Goal: Task Accomplishment & Management: Manage account settings

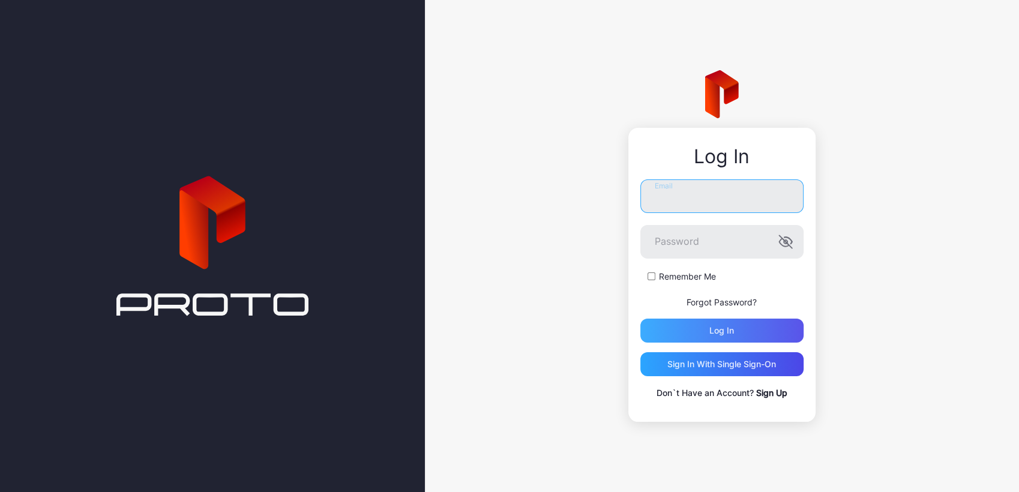
type input "**********"
click at [676, 328] on div "Log in" at bounding box center [721, 331] width 163 height 24
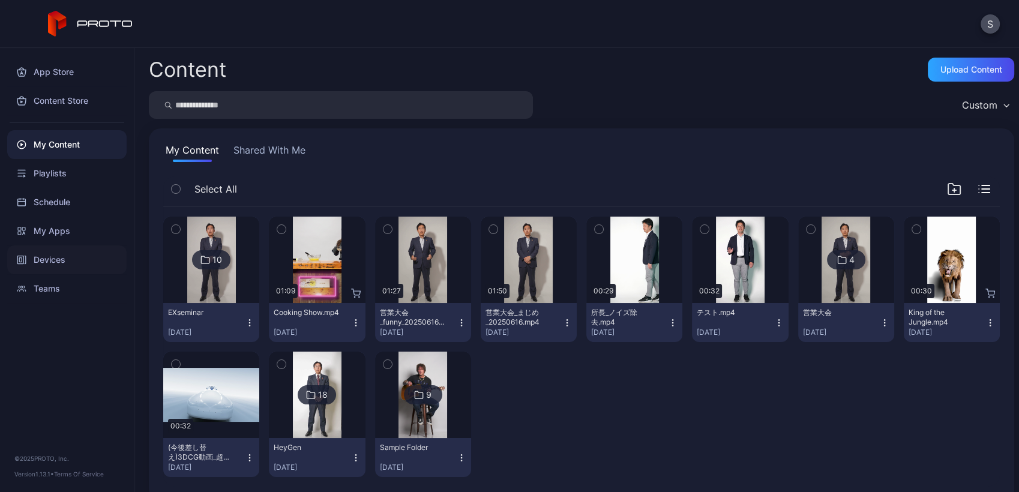
click at [28, 261] on div "Devices" at bounding box center [66, 259] width 119 height 29
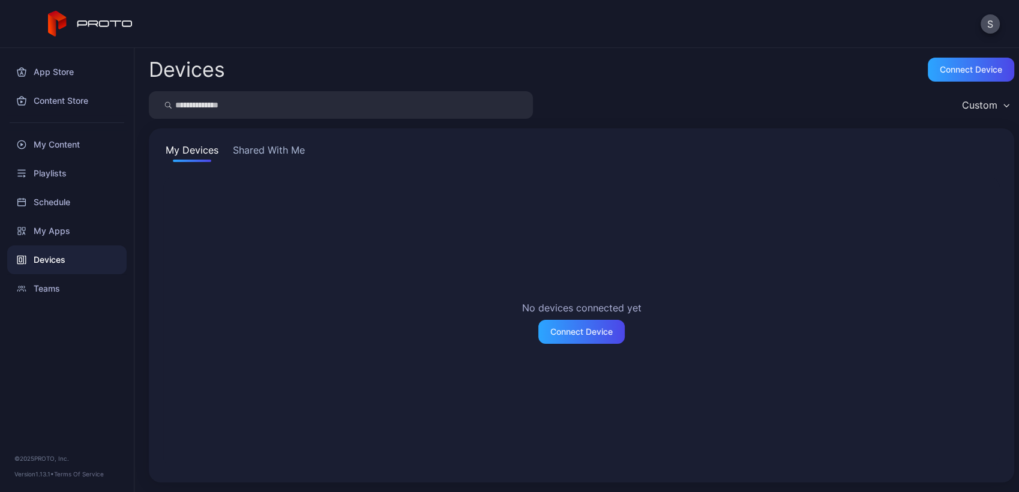
click at [275, 149] on button "Shared With Me" at bounding box center [268, 152] width 77 height 19
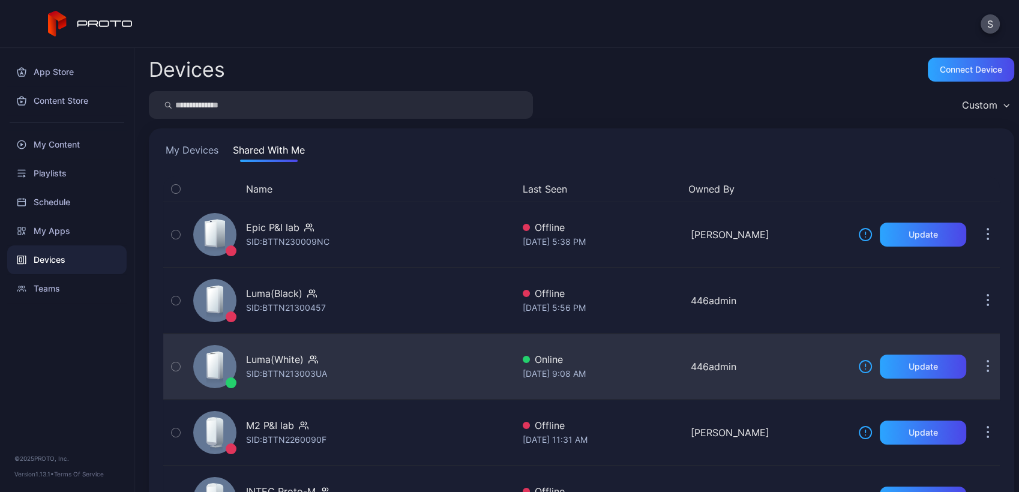
click at [441, 362] on div "Luma(White) SID: BTTN213003UA" at bounding box center [350, 367] width 325 height 60
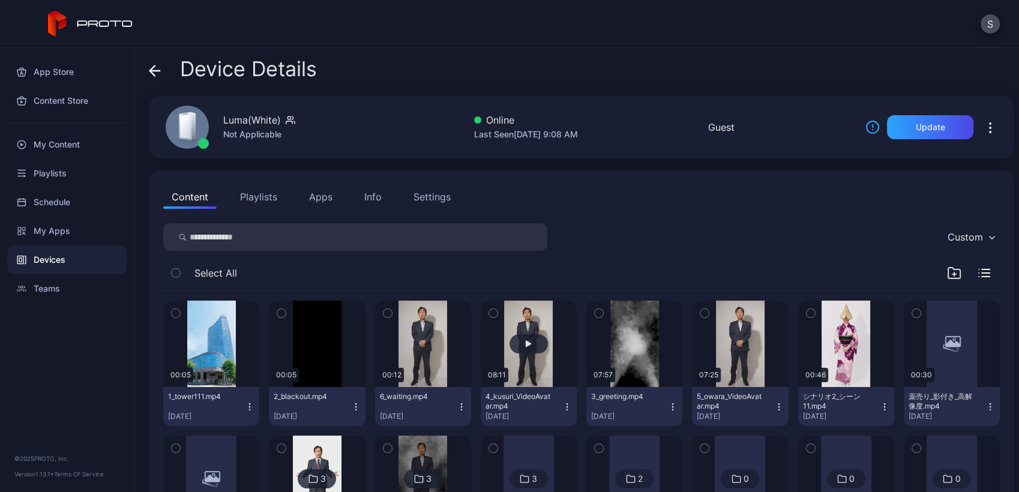
scroll to position [85, 0]
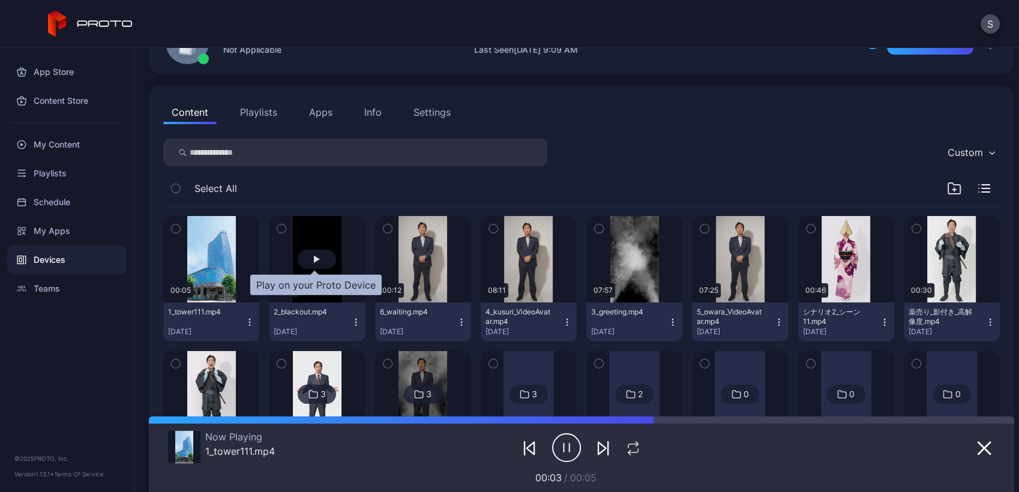
click at [317, 251] on div "button" at bounding box center [317, 259] width 38 height 19
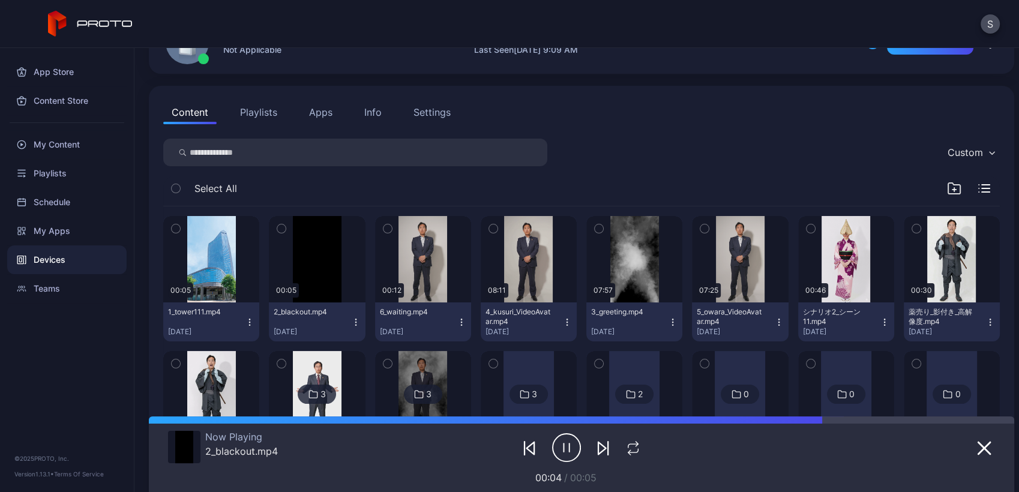
click at [254, 108] on button "Playlists" at bounding box center [259, 112] width 54 height 24
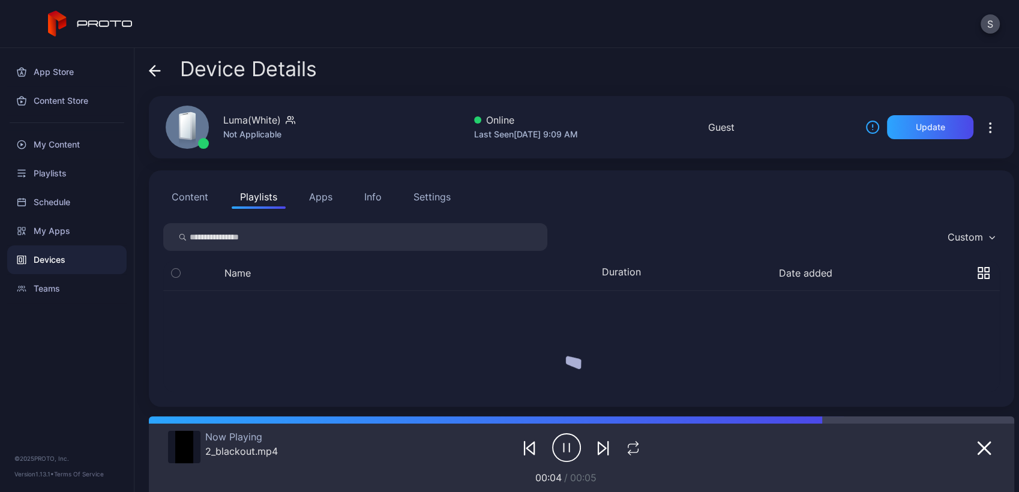
scroll to position [0, 0]
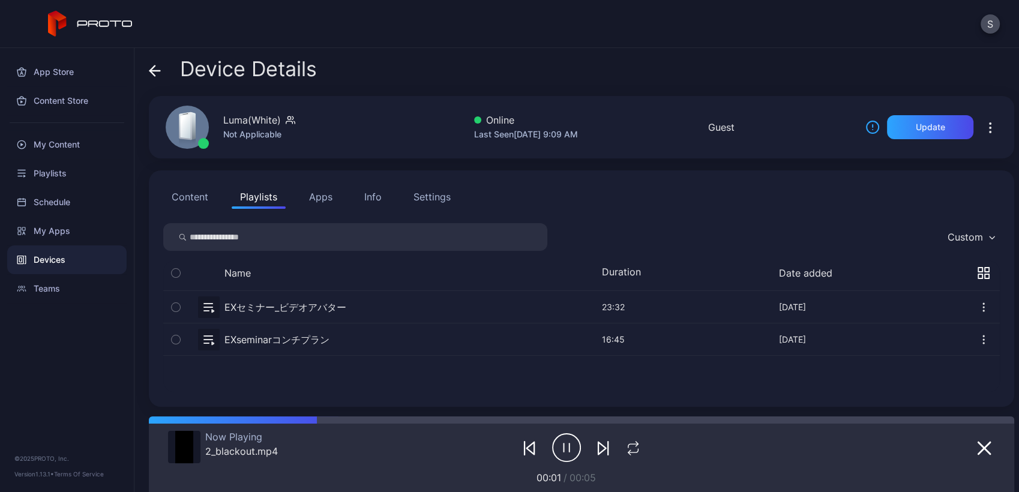
click at [296, 311] on button "button" at bounding box center [581, 307] width 837 height 32
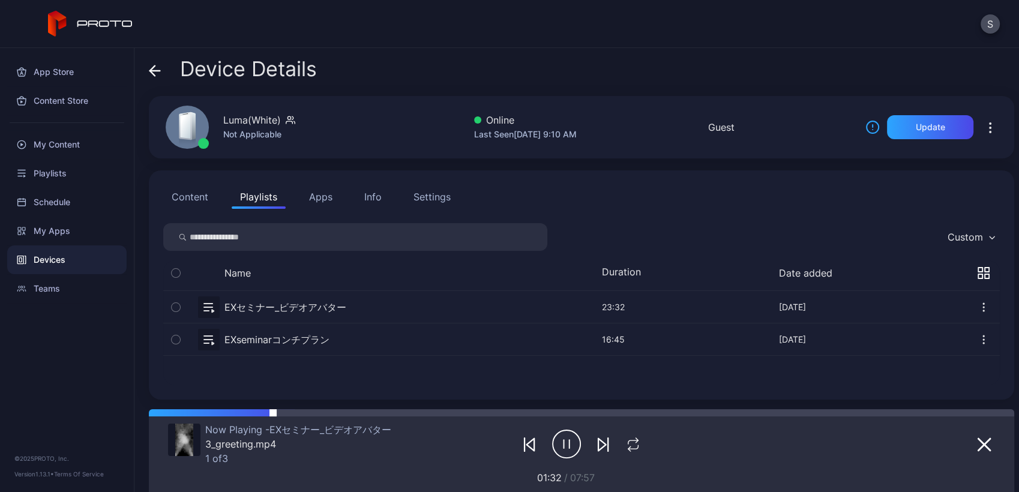
click at [278, 414] on div at bounding box center [581, 412] width 865 height 7
click at [596, 446] on icon "button" at bounding box center [603, 445] width 14 height 14
click at [596, 438] on icon "button" at bounding box center [603, 445] width 14 height 14
click at [201, 196] on button "Content" at bounding box center [189, 197] width 53 height 24
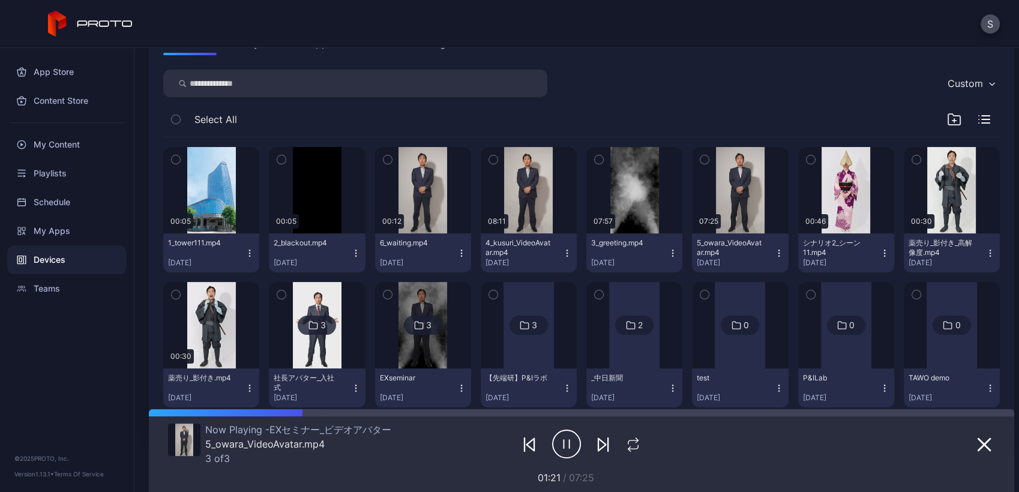
scroll to position [151, 0]
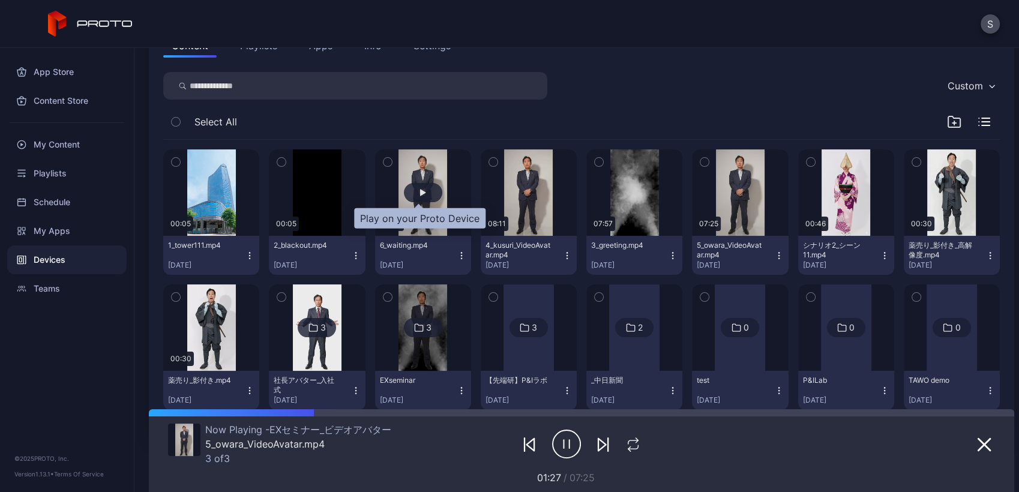
click at [409, 188] on div "button" at bounding box center [423, 192] width 38 height 19
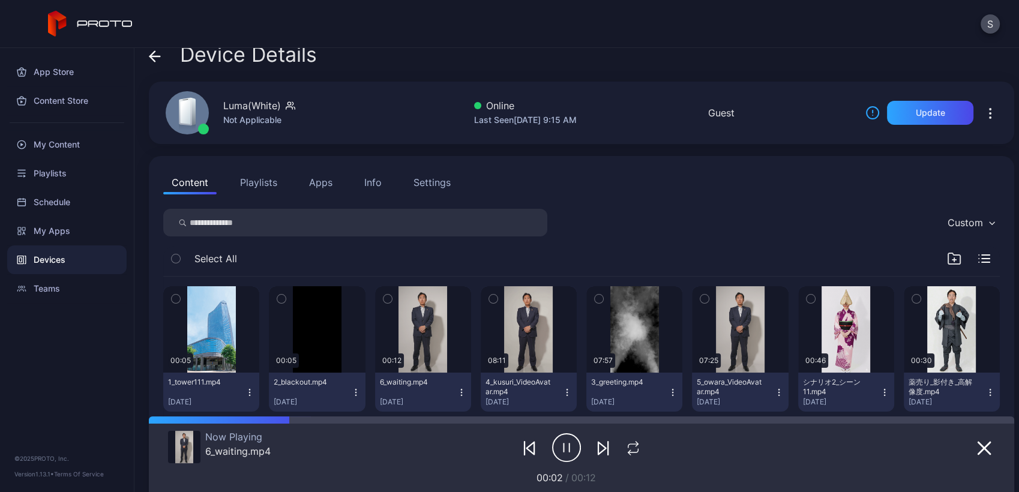
scroll to position [0, 0]
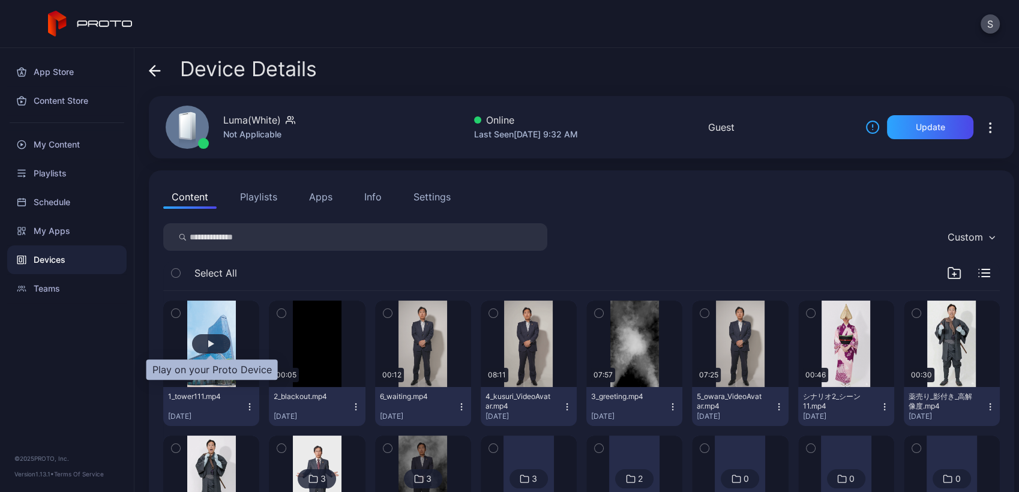
click at [212, 347] on div "button" at bounding box center [211, 343] width 38 height 19
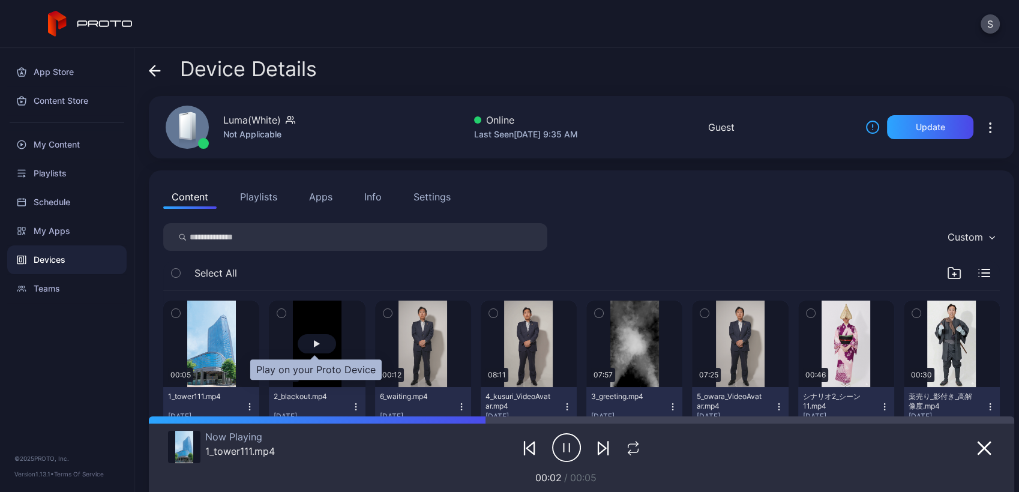
click at [304, 338] on div "button" at bounding box center [317, 343] width 38 height 19
click at [262, 200] on button "Playlists" at bounding box center [259, 197] width 54 height 24
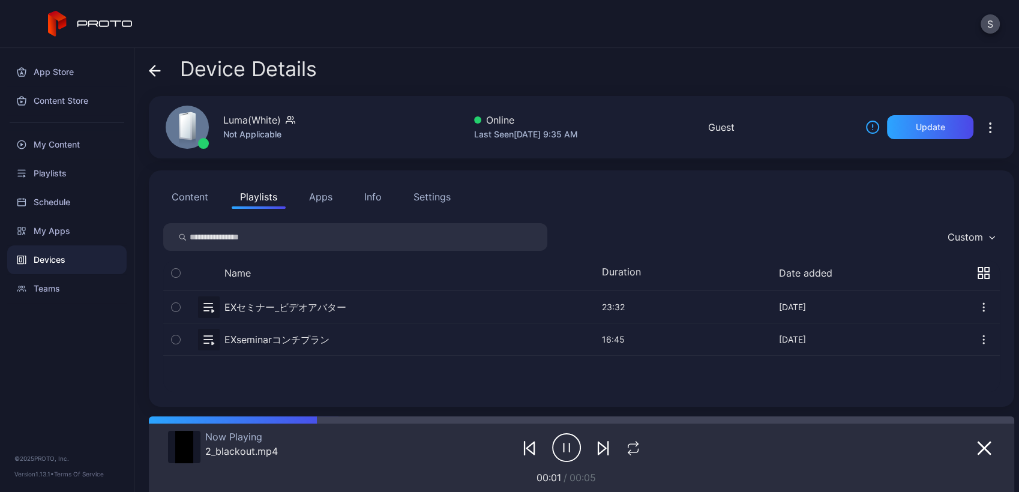
click at [288, 305] on button "button" at bounding box center [581, 307] width 837 height 32
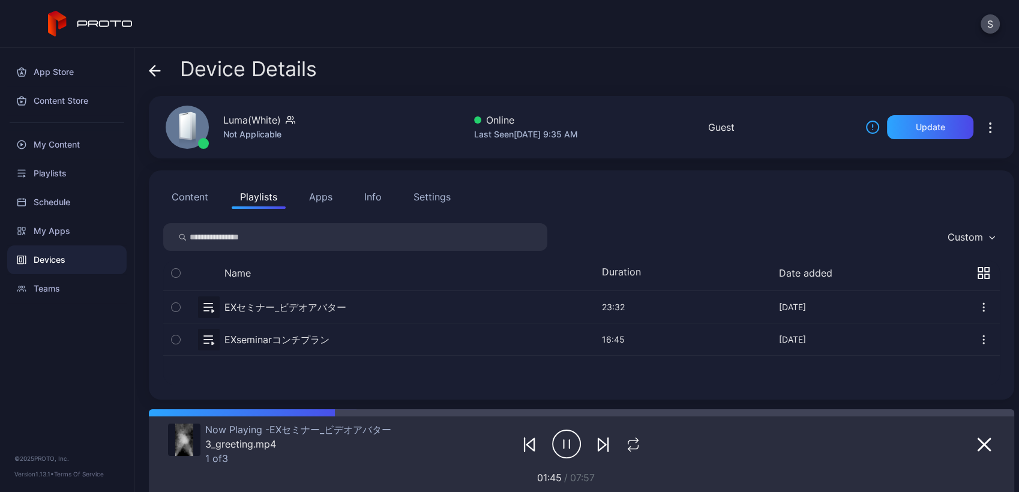
click at [597, 442] on icon "button" at bounding box center [603, 445] width 14 height 14
click at [188, 200] on button "Content" at bounding box center [189, 197] width 53 height 24
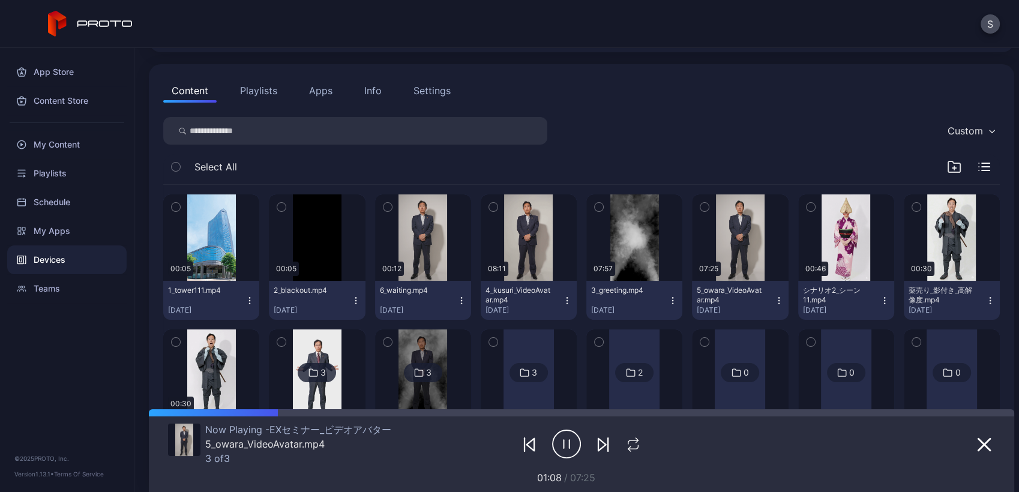
scroll to position [104, 0]
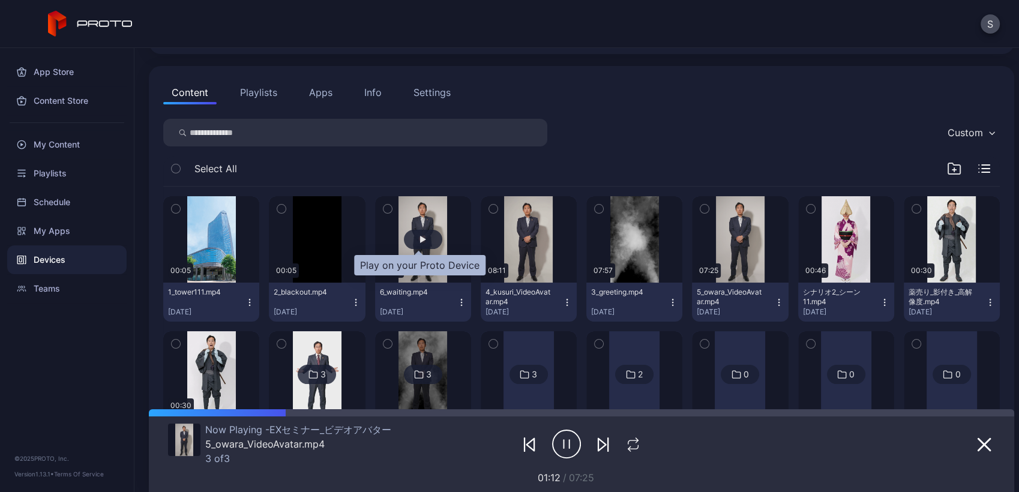
click at [412, 235] on div "button" at bounding box center [423, 239] width 38 height 19
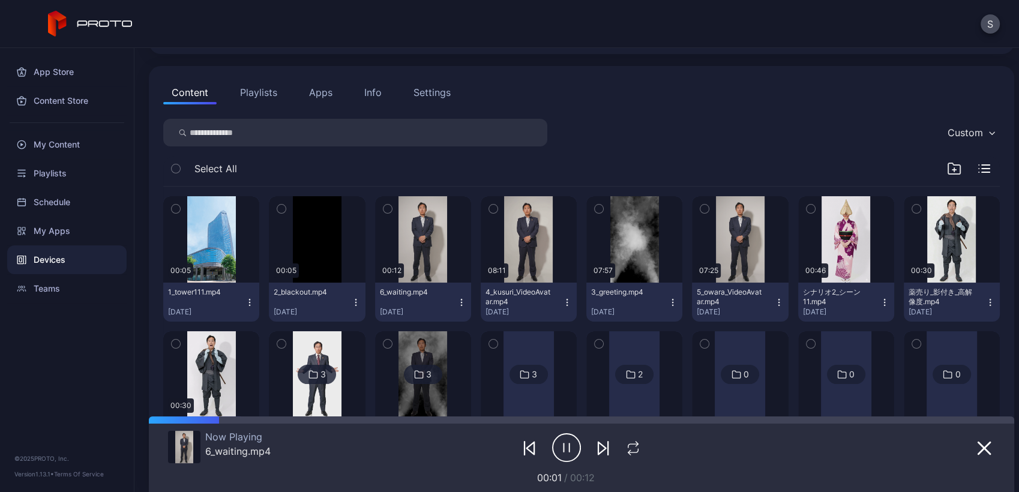
click at [445, 89] on div "Settings" at bounding box center [432, 92] width 37 height 14
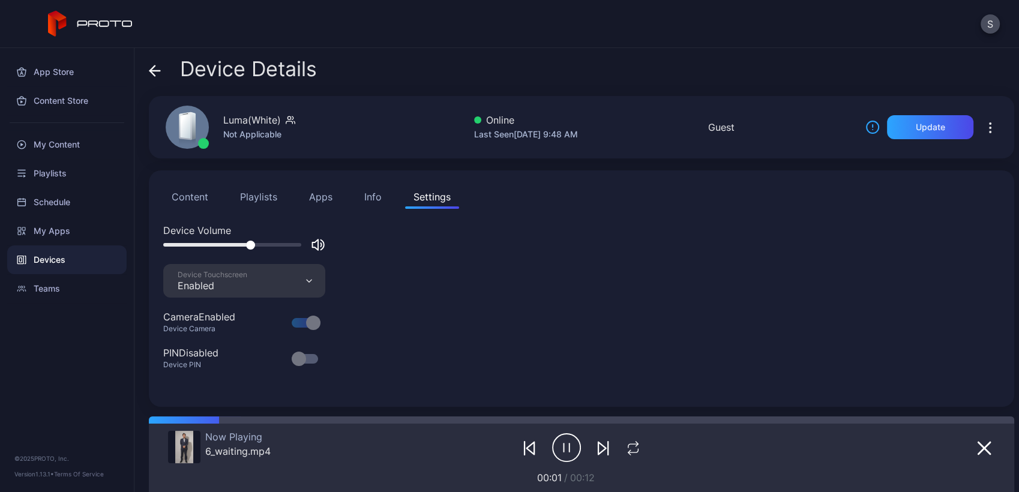
scroll to position [0, 0]
click at [179, 245] on div at bounding box center [232, 245] width 138 height 4
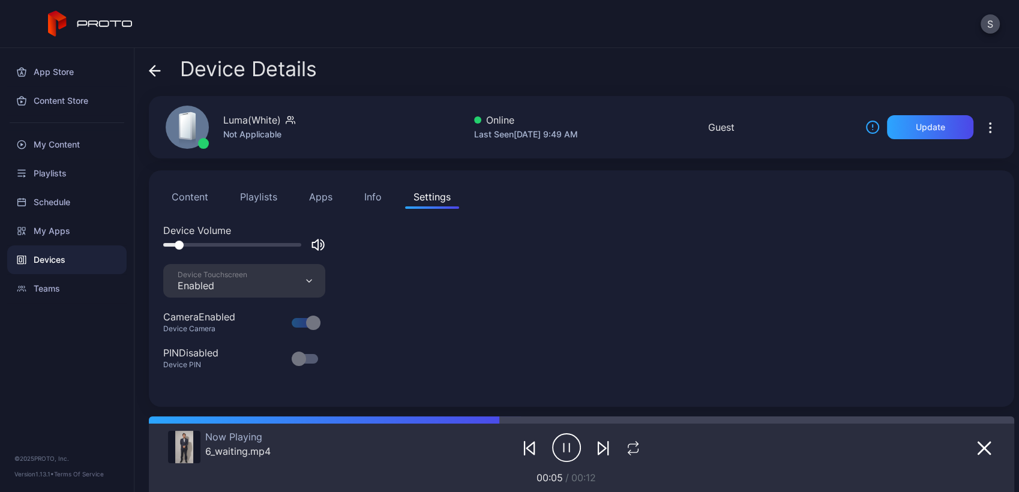
click at [268, 197] on button "Playlists" at bounding box center [259, 197] width 54 height 24
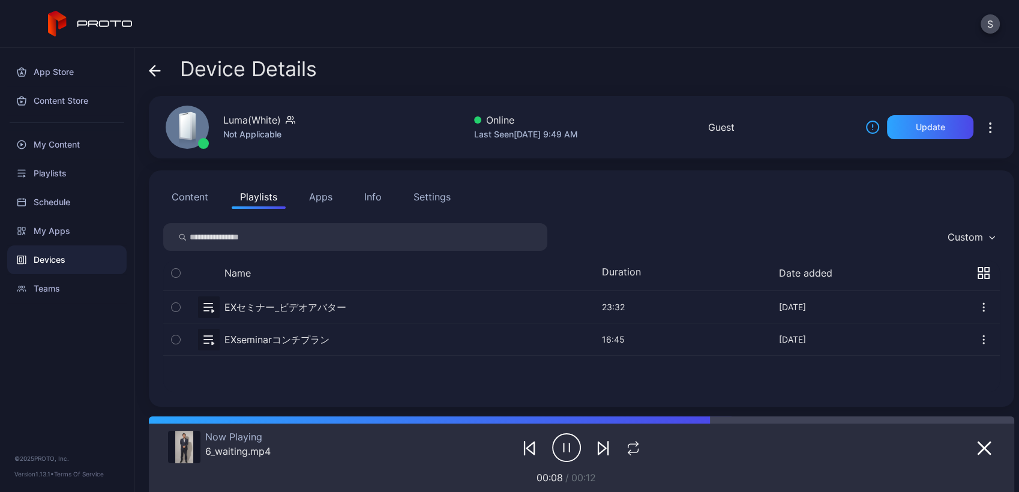
click at [310, 307] on button "button" at bounding box center [581, 307] width 837 height 32
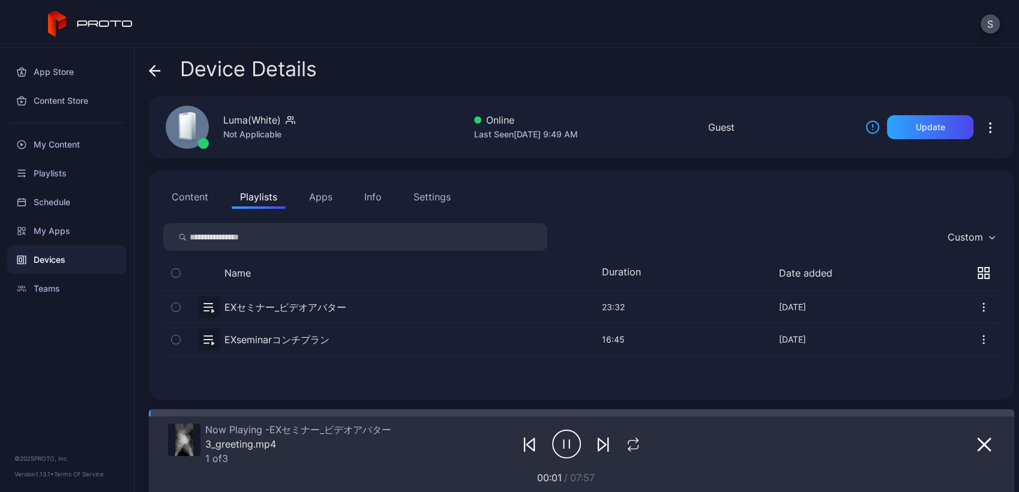
click at [592, 436] on button "button" at bounding box center [603, 444] width 22 height 17
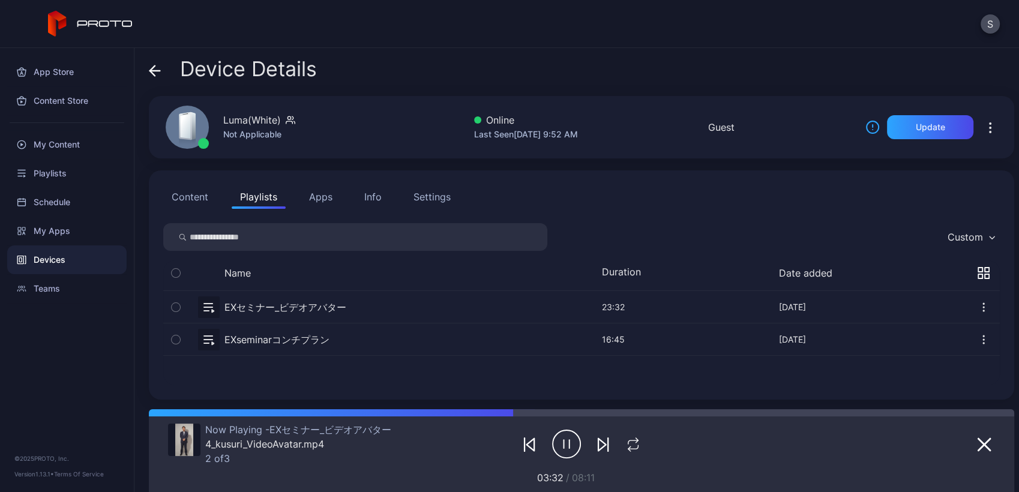
drag, startPoint x: 967, startPoint y: 457, endPoint x: 964, endPoint y: 444, distance: 14.1
click at [965, 451] on div at bounding box center [926, 444] width 138 height 41
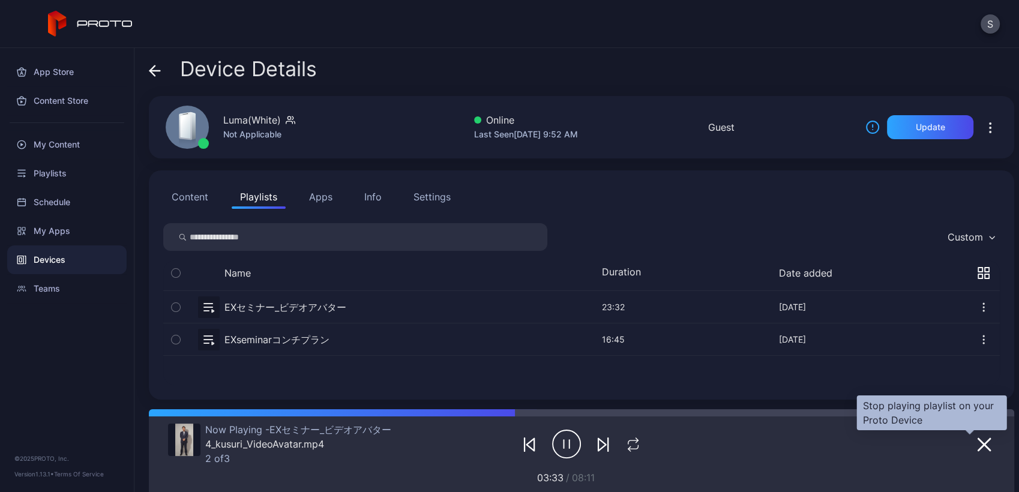
click at [978, 439] on icon "button" at bounding box center [984, 445] width 12 height 12
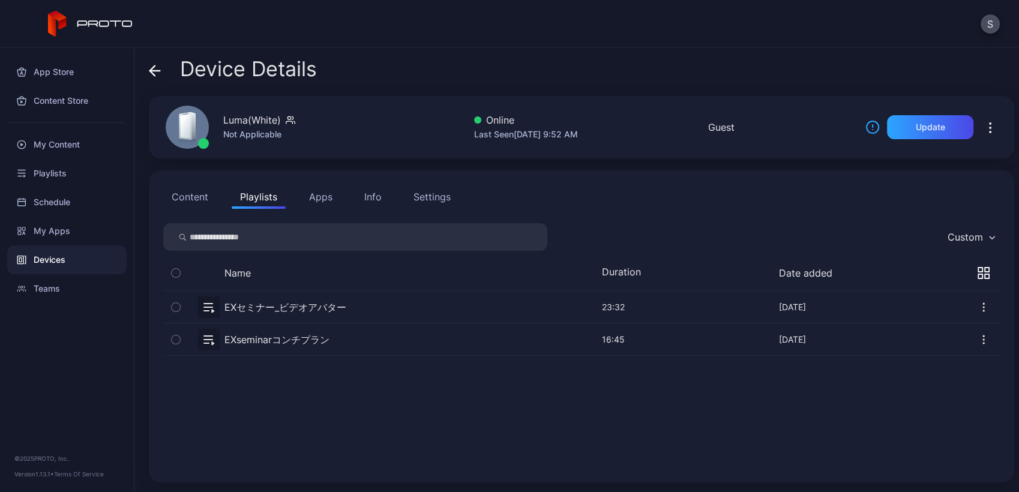
click at [192, 194] on button "Content" at bounding box center [189, 197] width 53 height 24
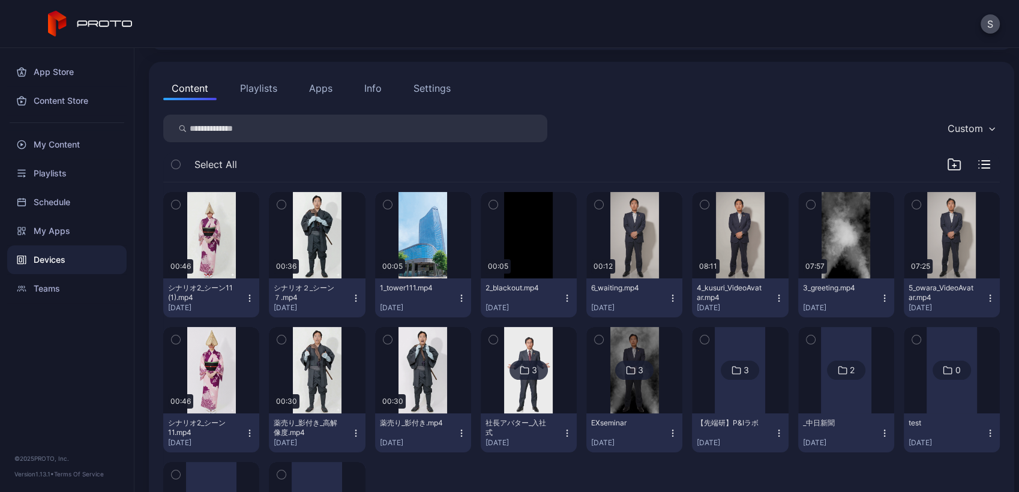
scroll to position [110, 0]
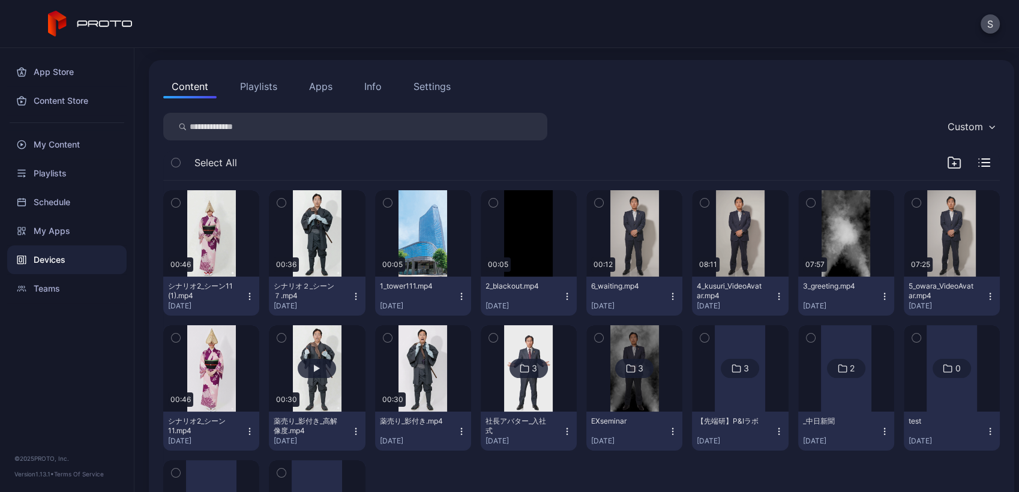
click at [317, 346] on button "button" at bounding box center [317, 368] width 96 height 86
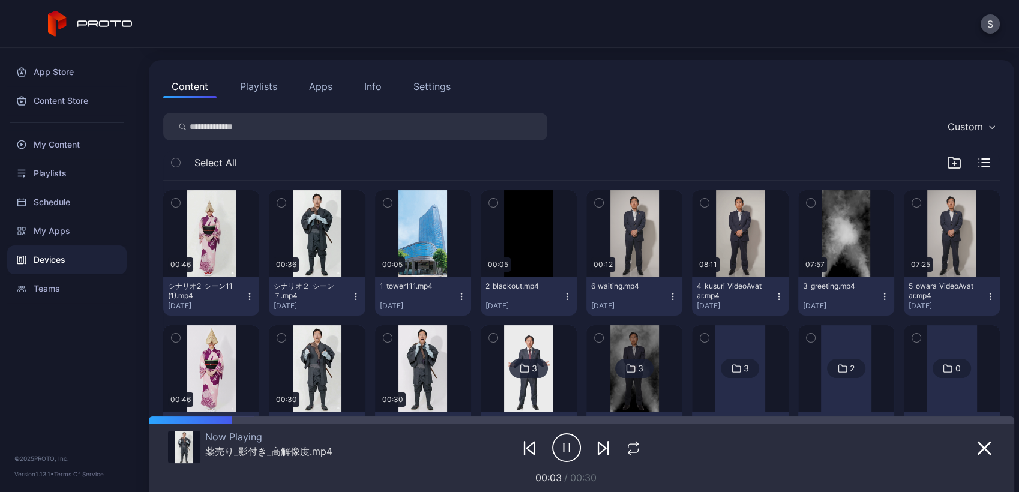
click at [426, 83] on div "Settings" at bounding box center [432, 86] width 37 height 14
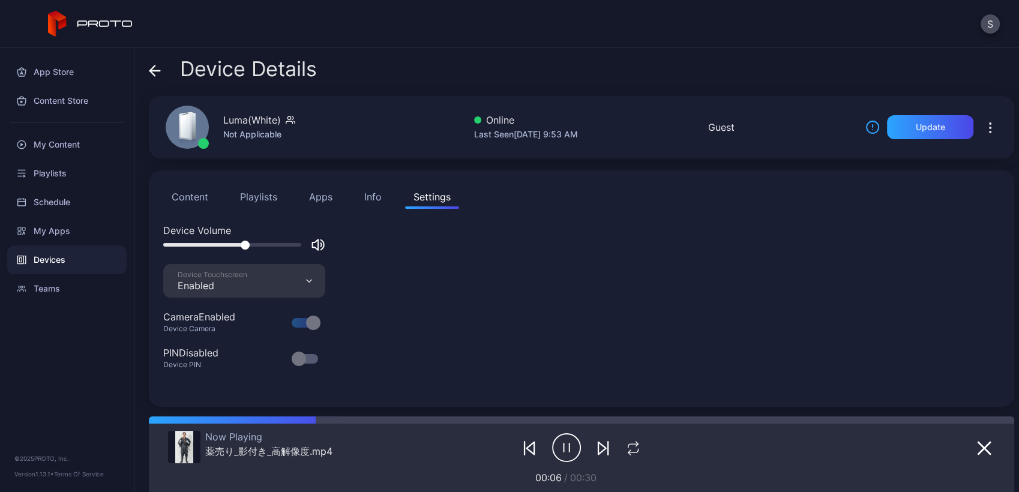
click at [245, 244] on div at bounding box center [232, 245] width 138 height 4
click at [190, 196] on button "Content" at bounding box center [189, 197] width 53 height 24
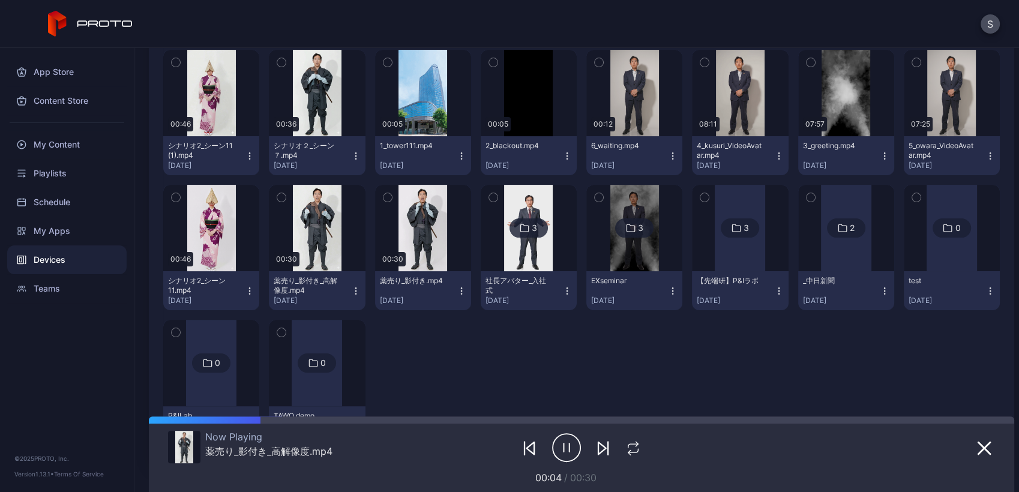
scroll to position [250, 0]
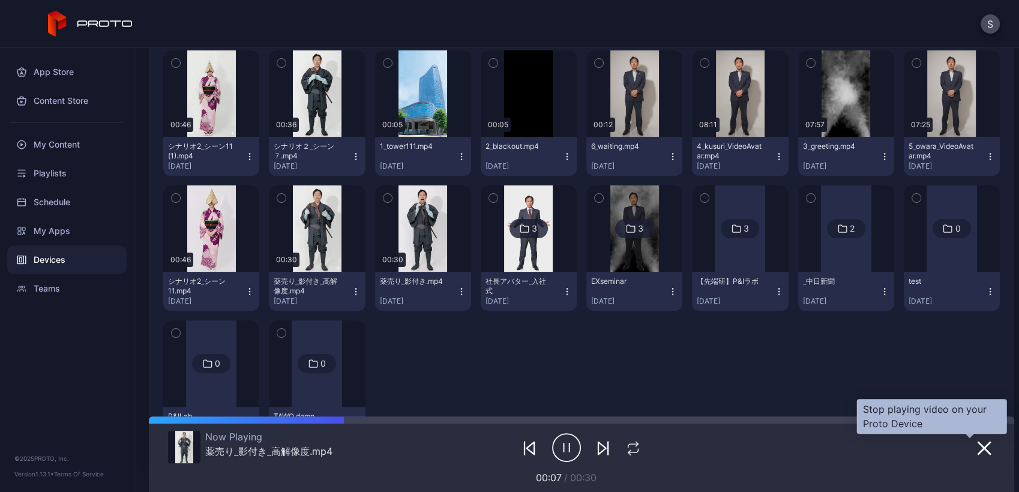
click at [977, 441] on icon "button" at bounding box center [984, 448] width 14 height 14
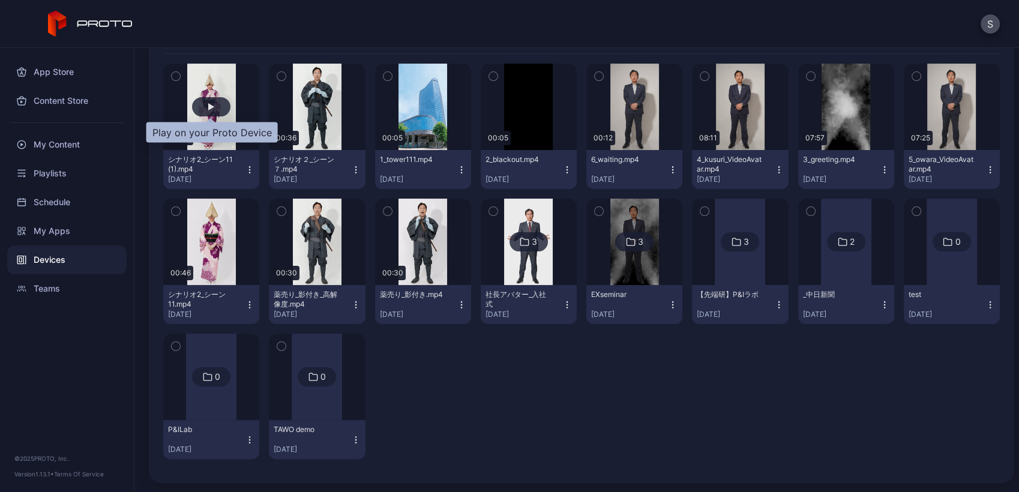
click at [202, 101] on div "button" at bounding box center [211, 106] width 38 height 19
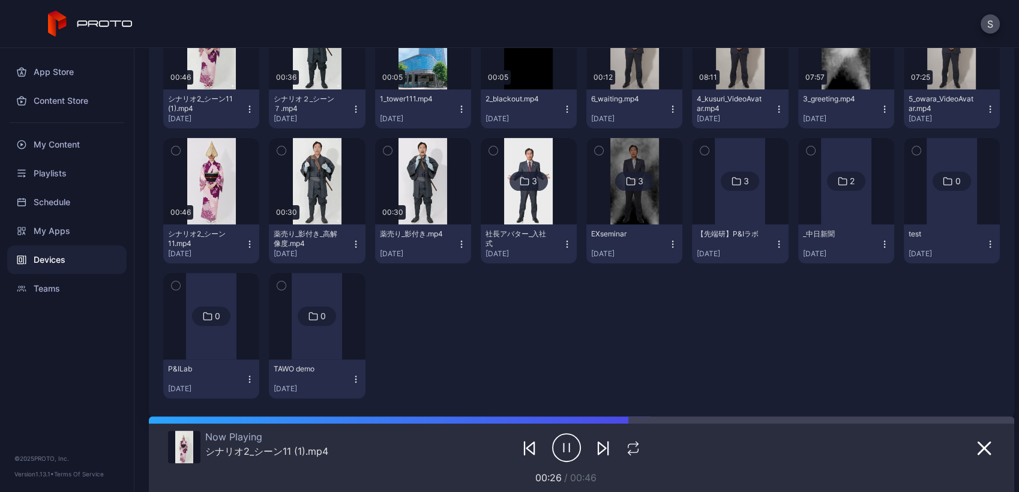
scroll to position [292, 0]
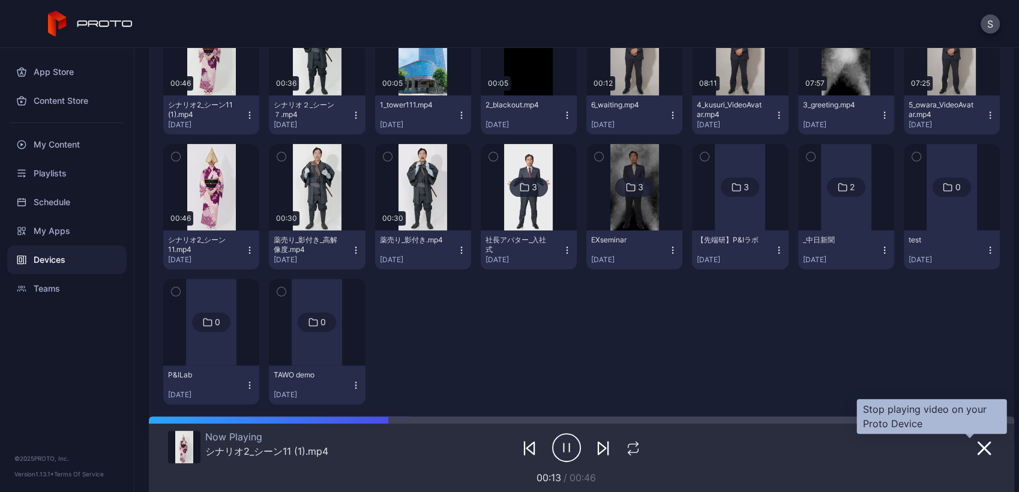
click at [977, 442] on icon "button" at bounding box center [984, 448] width 14 height 14
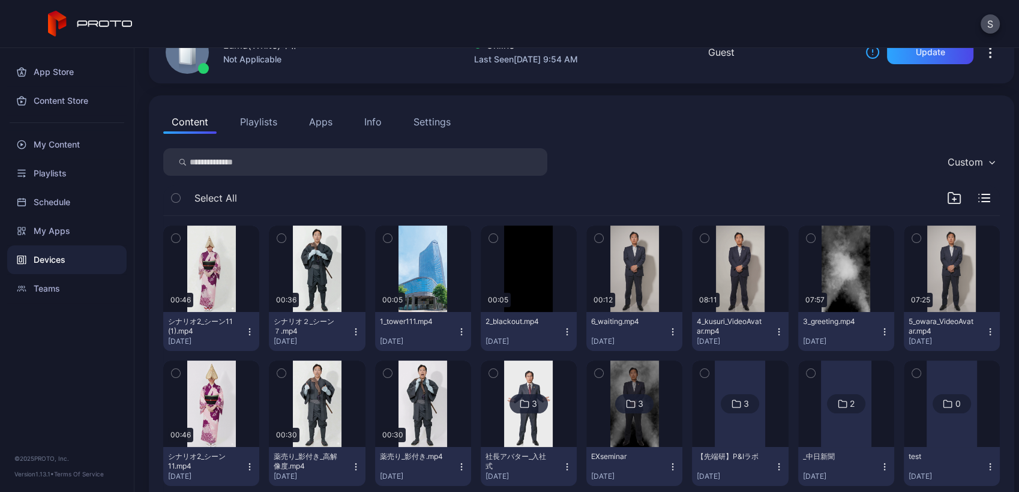
scroll to position [66, 0]
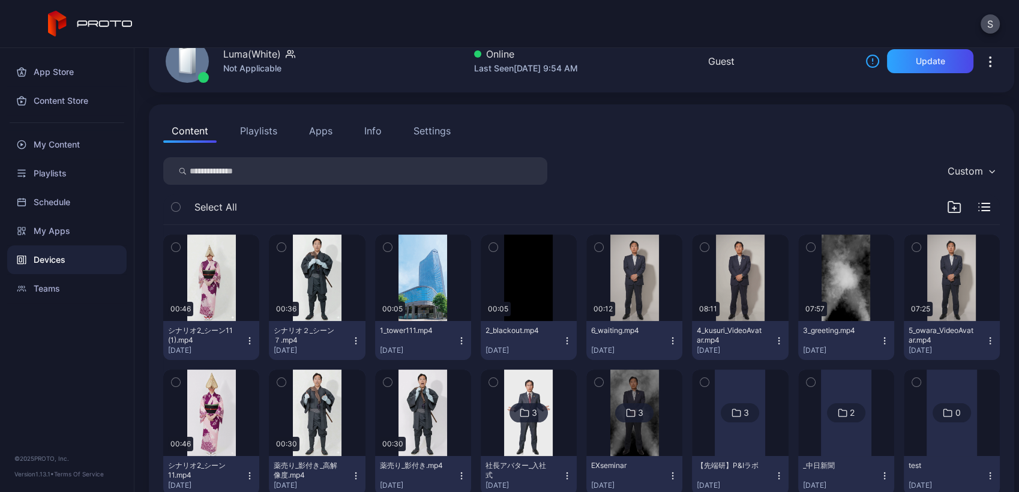
click at [253, 131] on button "Playlists" at bounding box center [259, 131] width 54 height 24
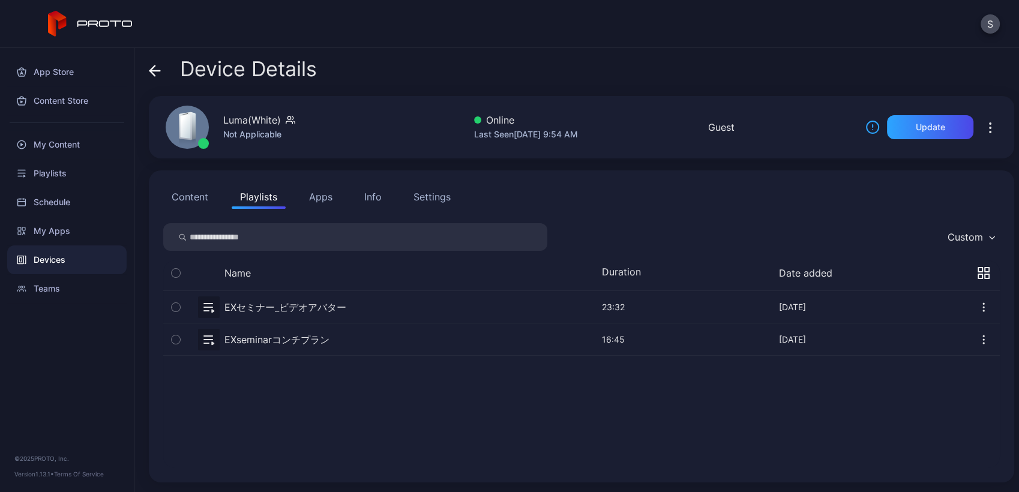
click at [335, 307] on button "button" at bounding box center [581, 307] width 837 height 32
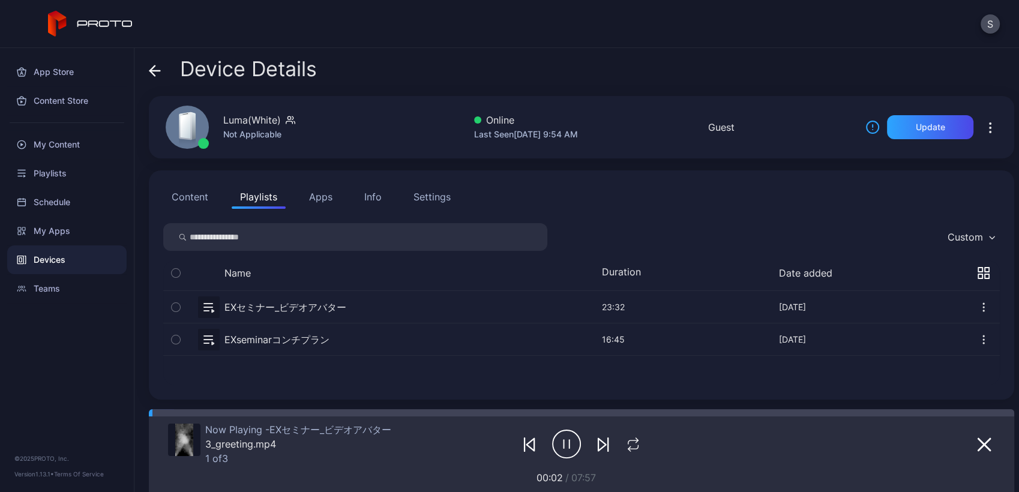
click at [598, 447] on icon "button" at bounding box center [603, 445] width 14 height 14
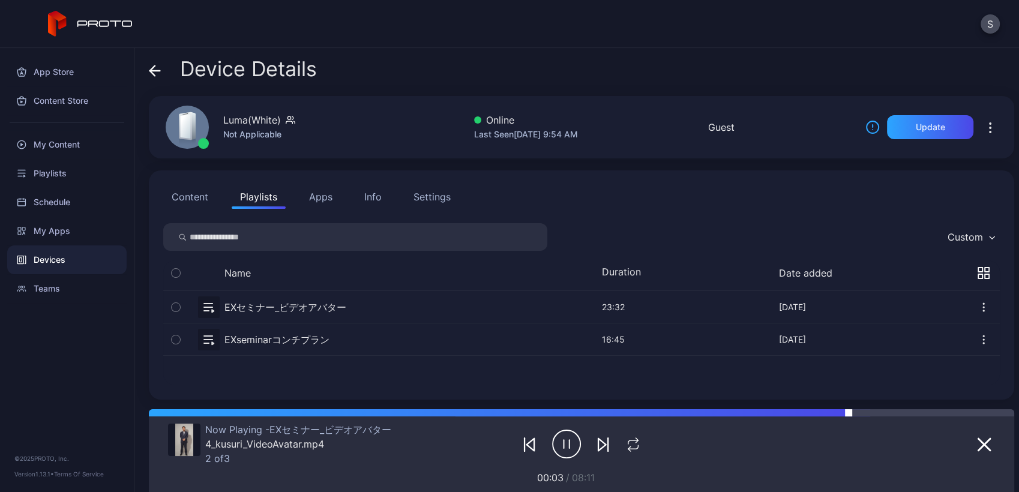
click at [852, 411] on div at bounding box center [581, 412] width 865 height 7
click at [283, 414] on div at bounding box center [581, 412] width 865 height 7
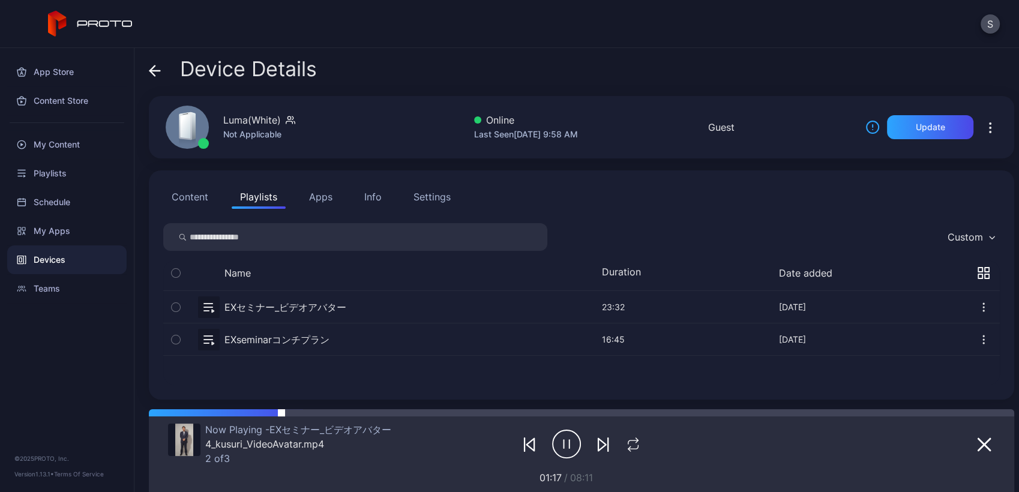
click at [203, 412] on div at bounding box center [581, 412] width 865 height 7
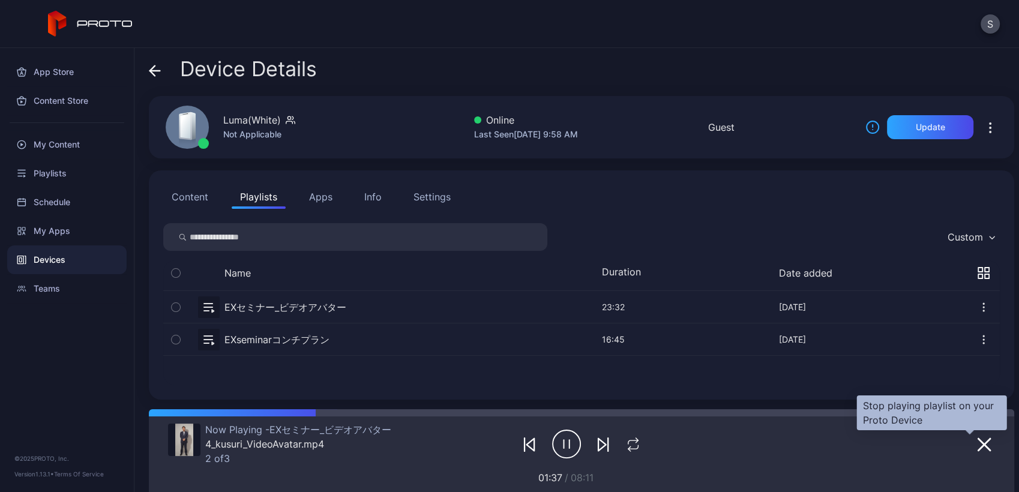
click at [977, 445] on button "button" at bounding box center [984, 444] width 22 height 17
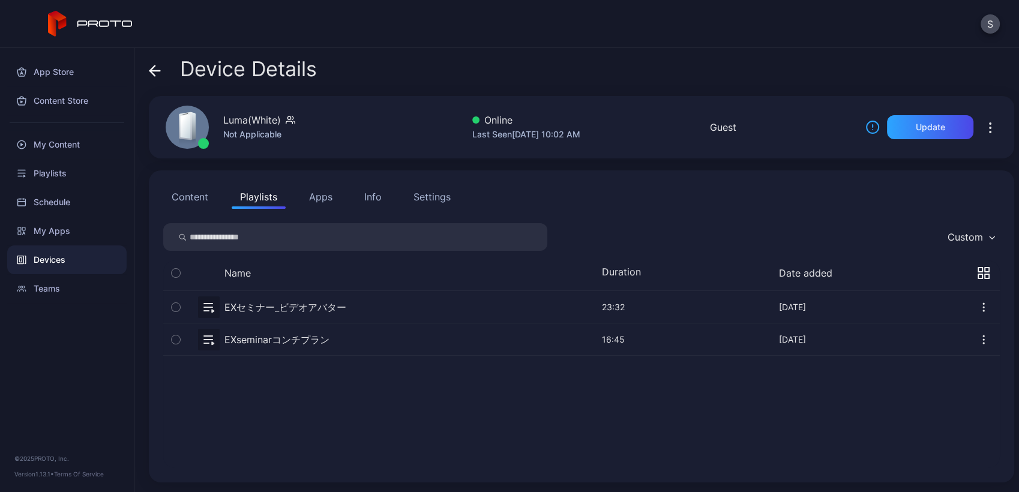
click at [423, 430] on div "EXセミナー_ビデオアバター [DATE] 23:32 Sep 16, 2025 EXseminarコンチプラン [DATE] 16:45 Aug 28, 2…" at bounding box center [581, 379] width 837 height 177
click at [329, 392] on div "EXセミナー_ビデオアバター [DATE] 23:32 Sep 16, 2025 EXseminarコンチプラン [DATE] 16:45 Aug 28, 2…" at bounding box center [581, 379] width 837 height 177
